Goal: Find specific page/section: Find specific page/section

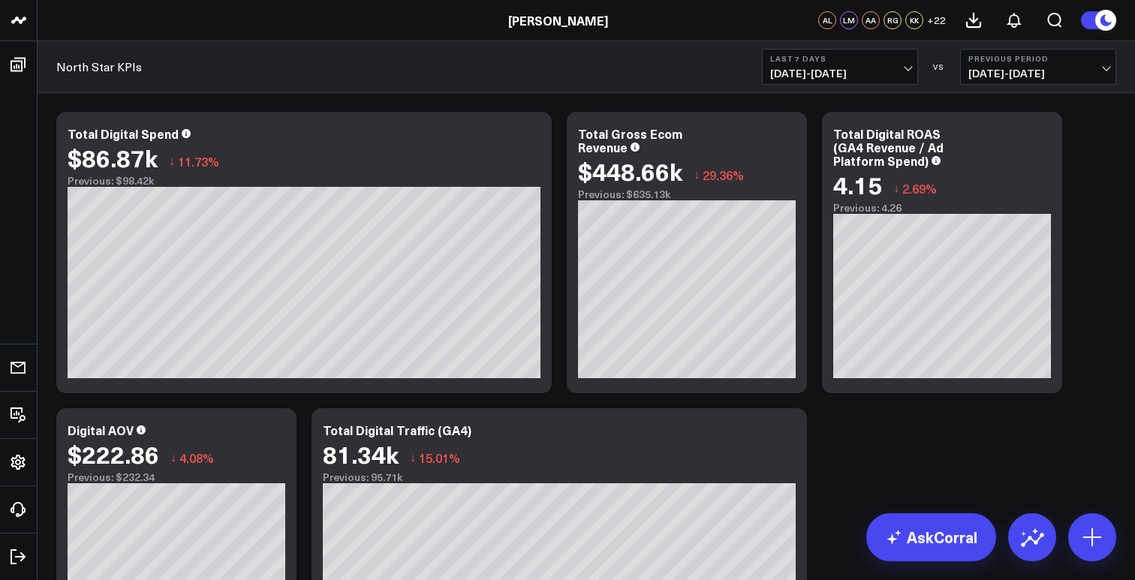
click at [559, 23] on link "[PERSON_NAME]" at bounding box center [558, 20] width 100 height 17
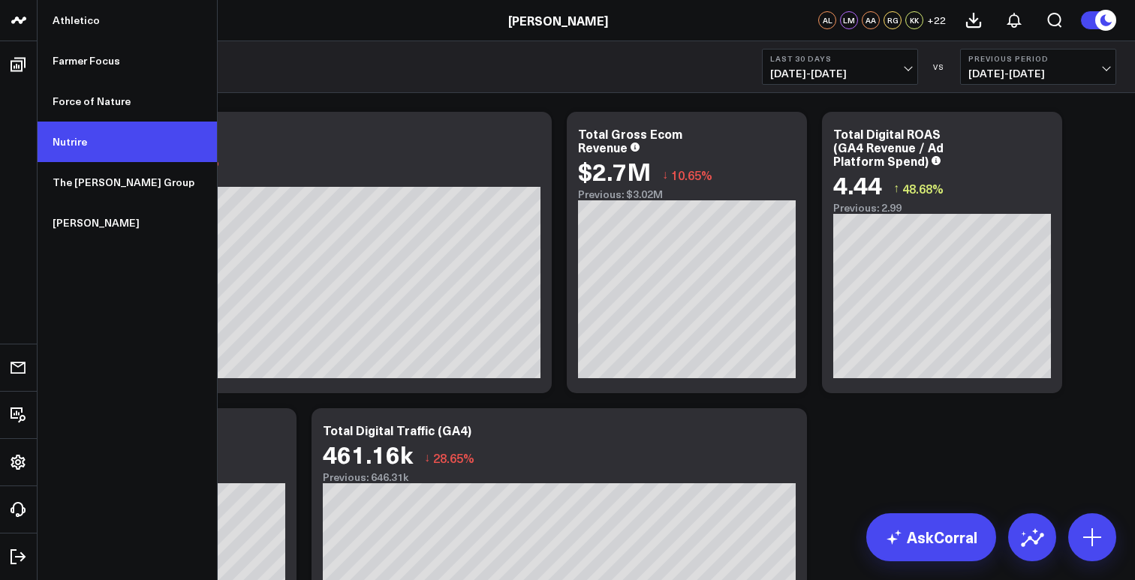
click at [113, 146] on link "Nutrire" at bounding box center [127, 142] width 179 height 41
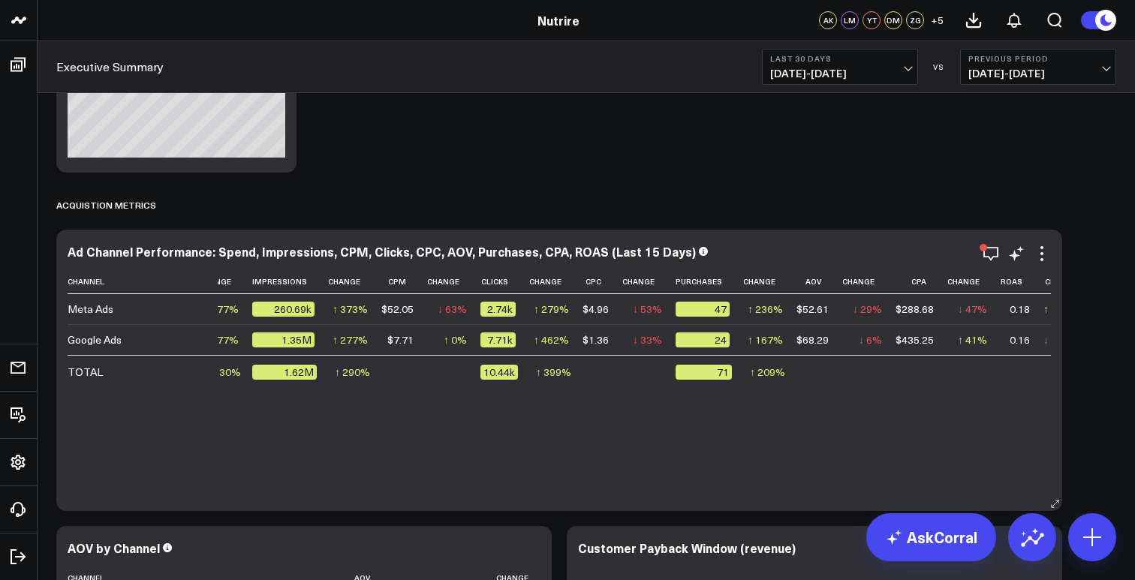
scroll to position [0, 100]
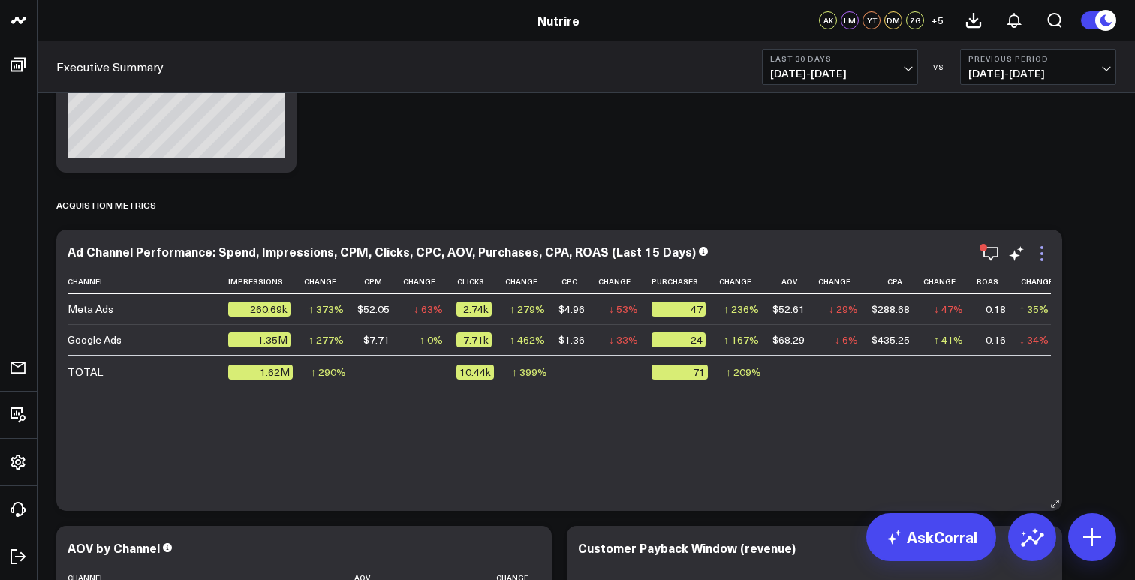
click at [1043, 254] on icon at bounding box center [1042, 254] width 18 height 18
click at [1023, 182] on div "Modify via AI Copy link to widget Ask support Remove Create linked copy Executi…" at bounding box center [586, 53] width 1075 height 2710
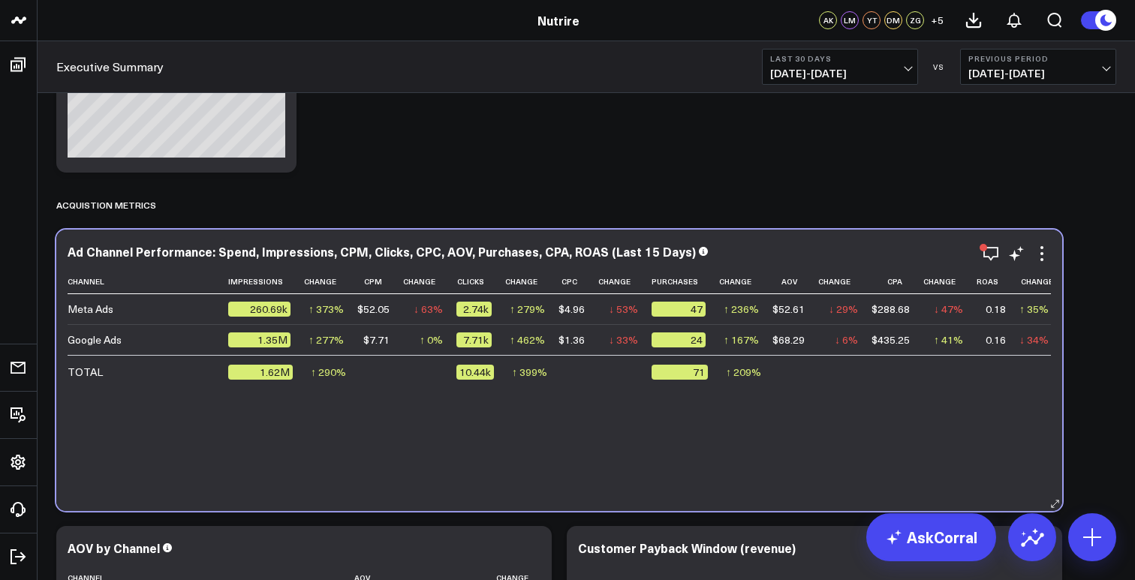
click at [110, 349] on td "Google Ads" at bounding box center [143, 339] width 150 height 31
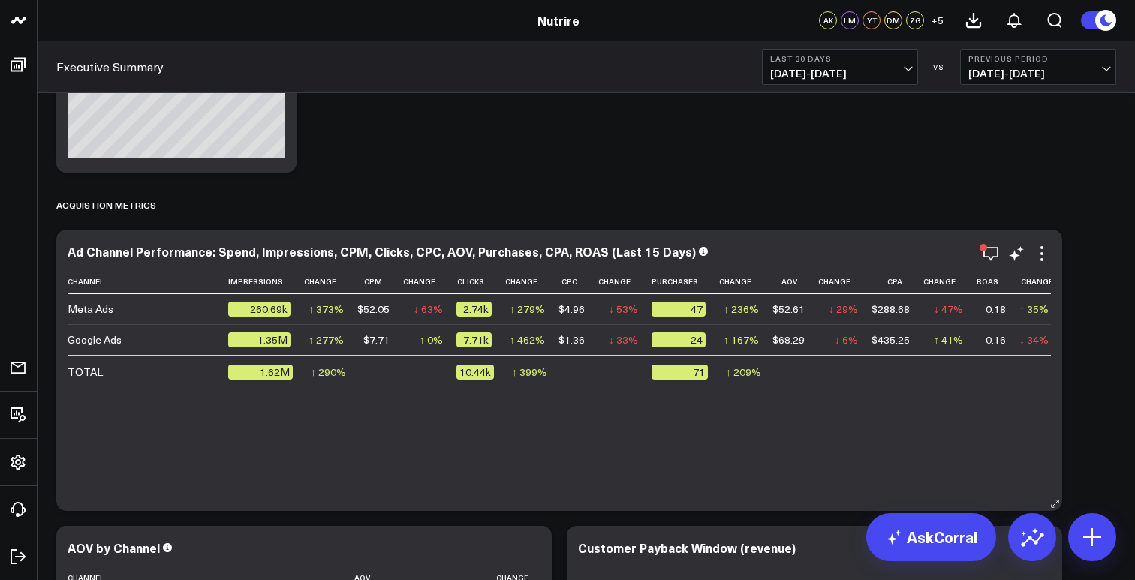
click at [110, 349] on td "Google Ads" at bounding box center [143, 339] width 150 height 31
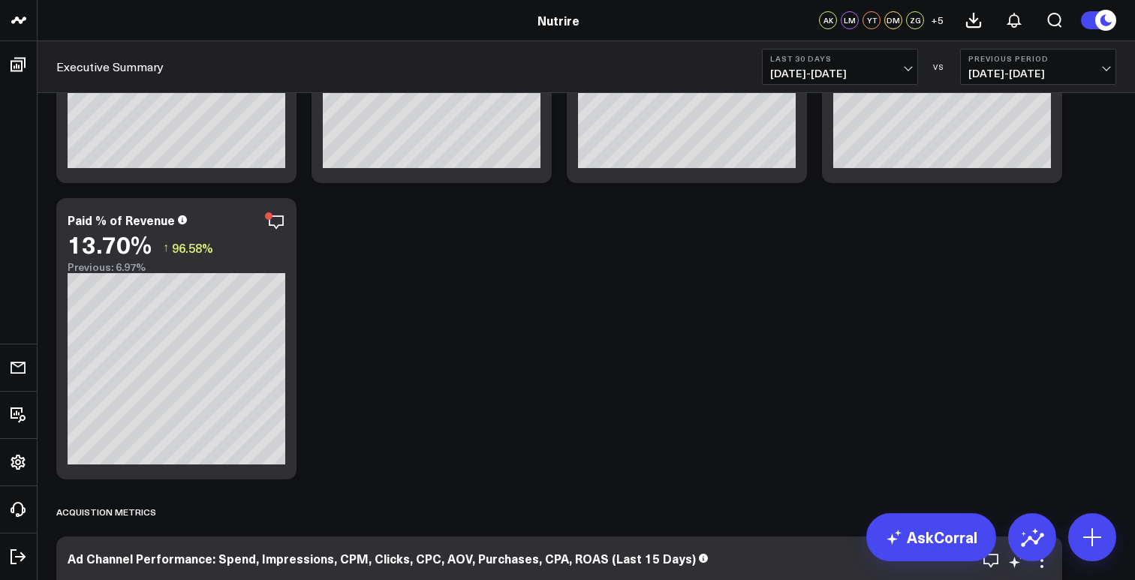
scroll to position [967, 0]
